Goal: Task Accomplishment & Management: Complete application form

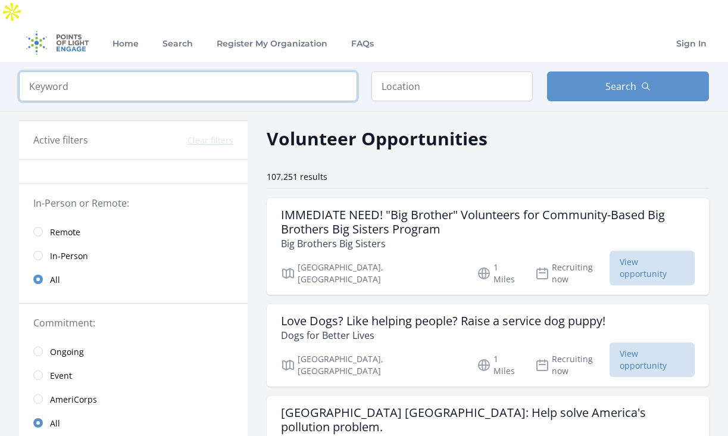
click at [158, 72] on input "search" at bounding box center [188, 86] width 338 height 30
type input "cyber"
click button "submit" at bounding box center [0, 0] width 0 height 0
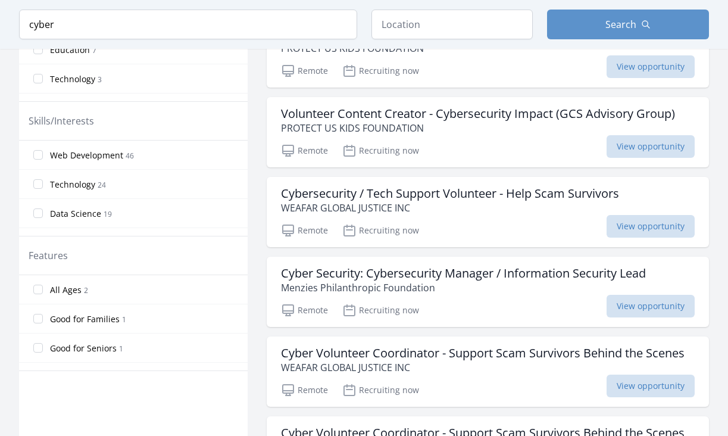
scroll to position [449, 0]
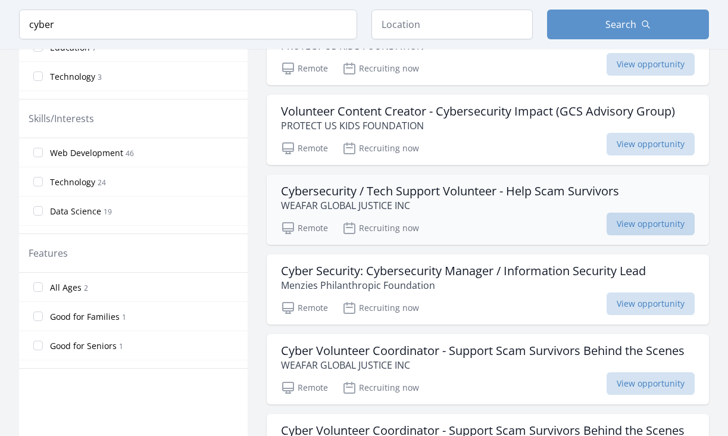
click at [633, 212] on span "View opportunity" at bounding box center [650, 223] width 88 height 23
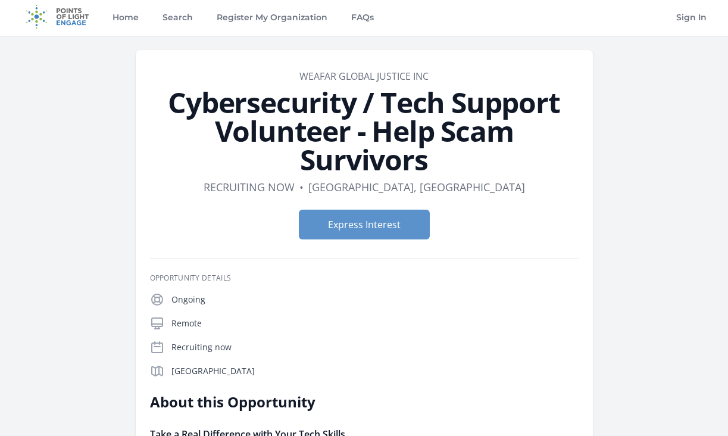
scroll to position [24, 0]
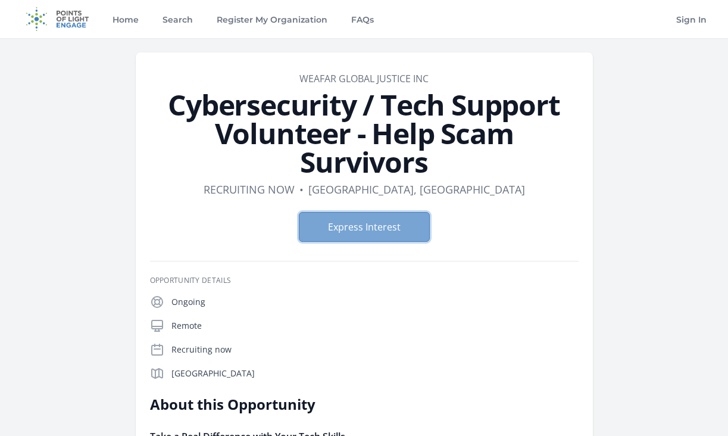
click at [376, 212] on button "Express Interest" at bounding box center [364, 227] width 131 height 30
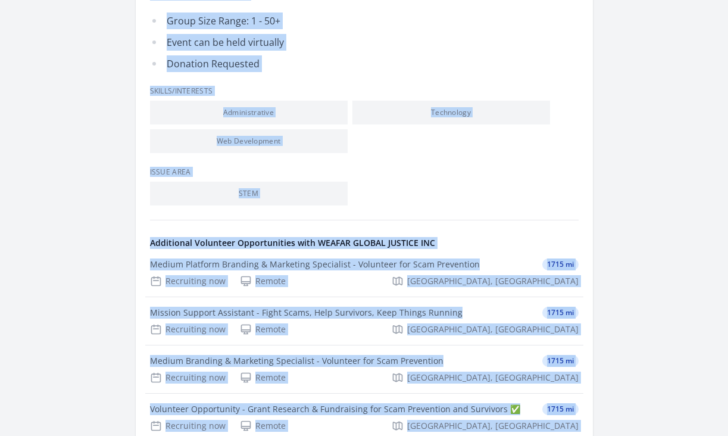
scroll to position [2284, 0]
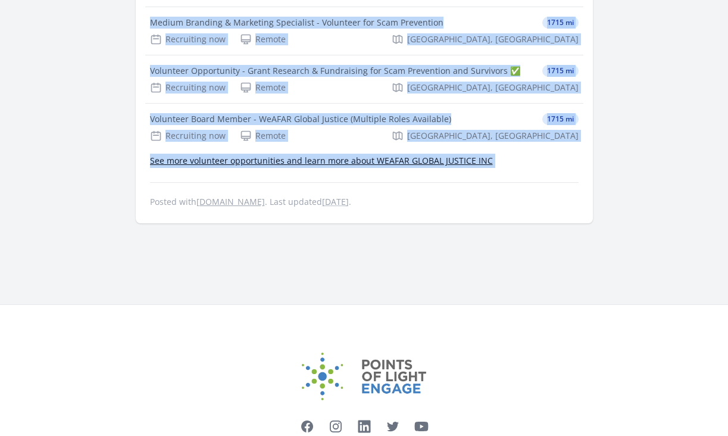
drag, startPoint x: 162, startPoint y: 76, endPoint x: 393, endPoint y: 118, distance: 234.0
copy article "Loremipsumdol / Sita Consect Adipiscin - Elit Sedd Eiusmodte Incididu Utlaboree…"
